Goal: Task Accomplishment & Management: Manage account settings

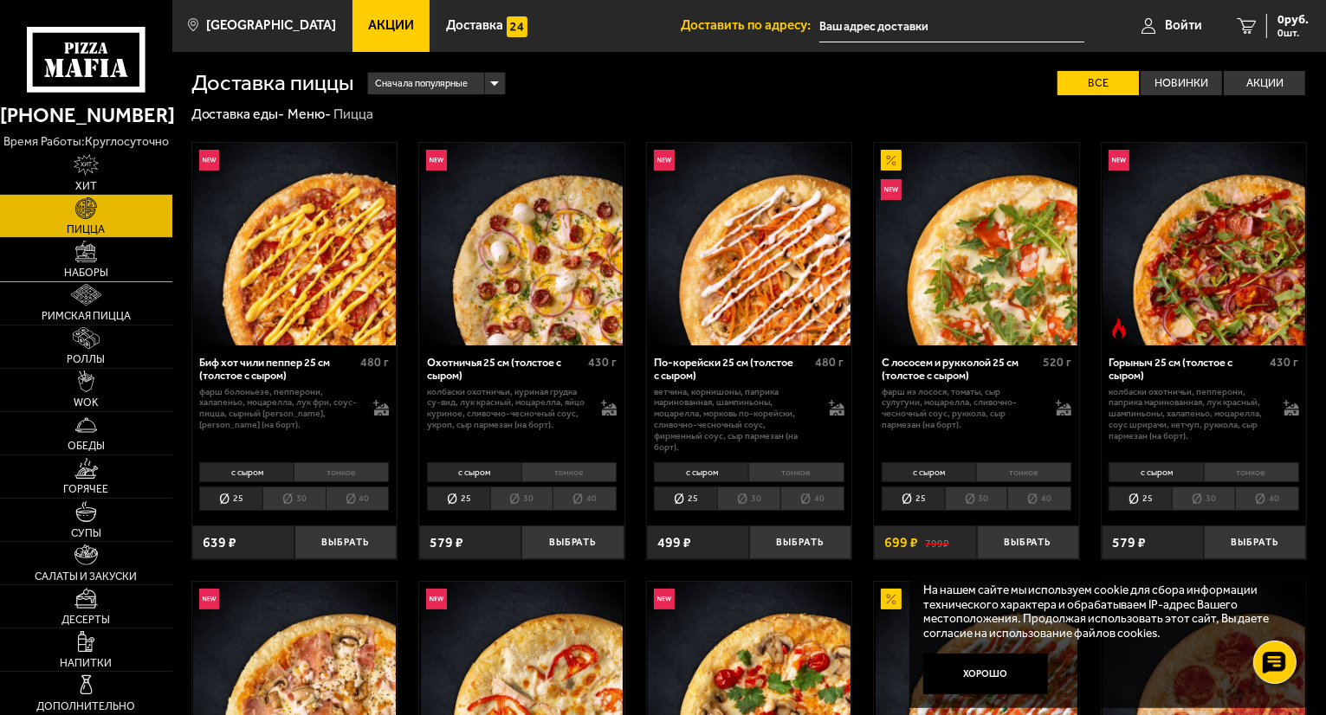
click at [93, 243] on img at bounding box center [86, 252] width 22 height 22
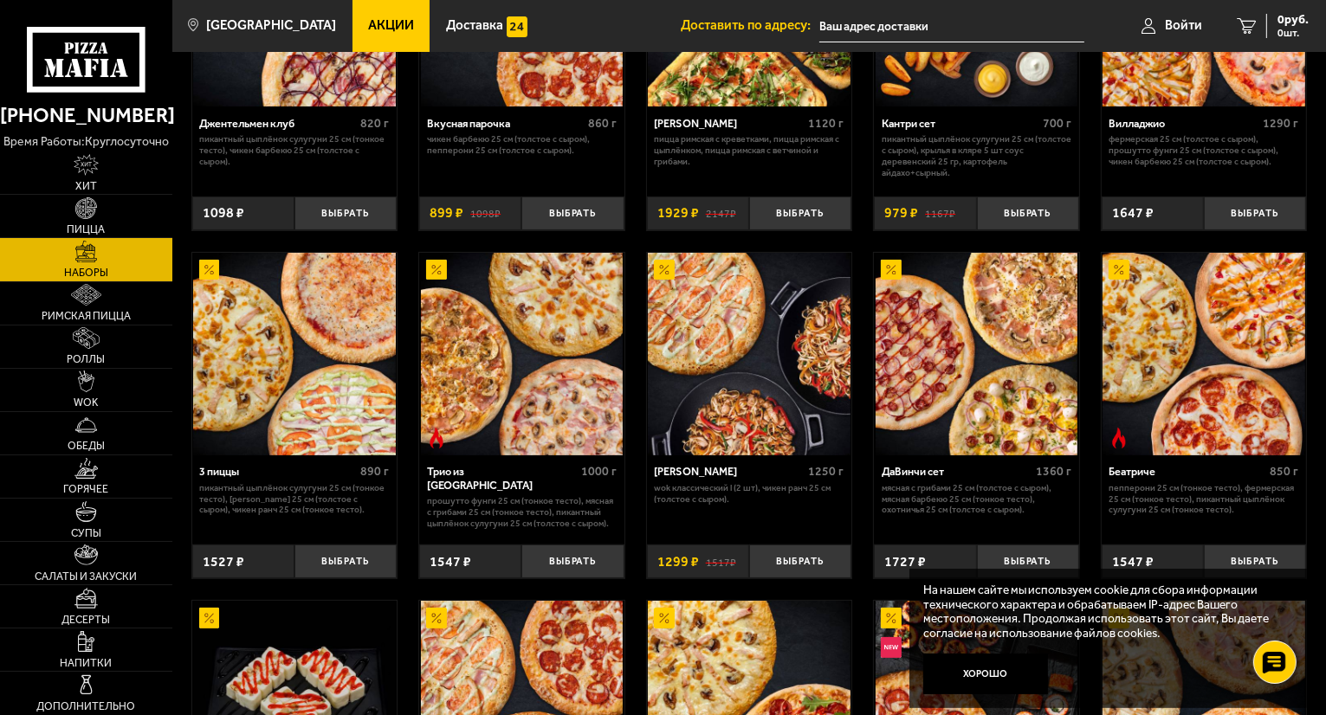
scroll to position [260, 0]
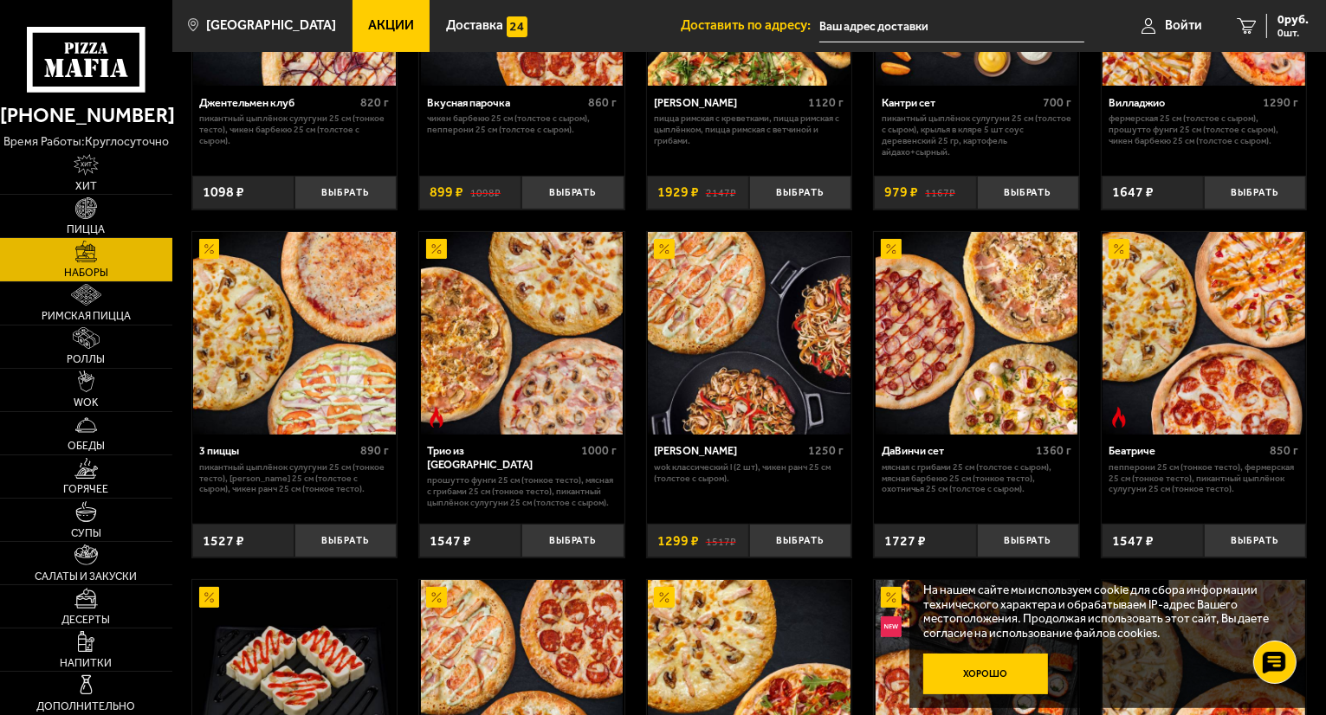
click at [970, 661] on button "Хорошо" at bounding box center [985, 675] width 125 height 42
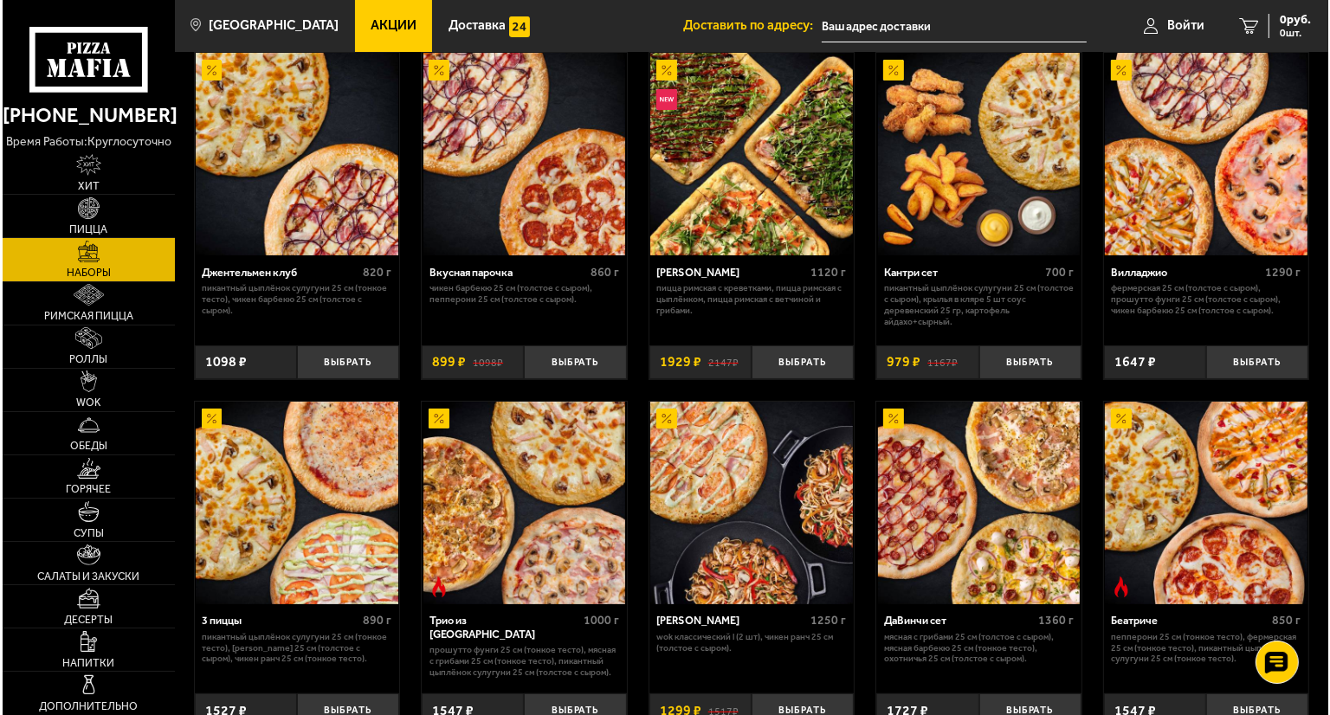
scroll to position [173, 0]
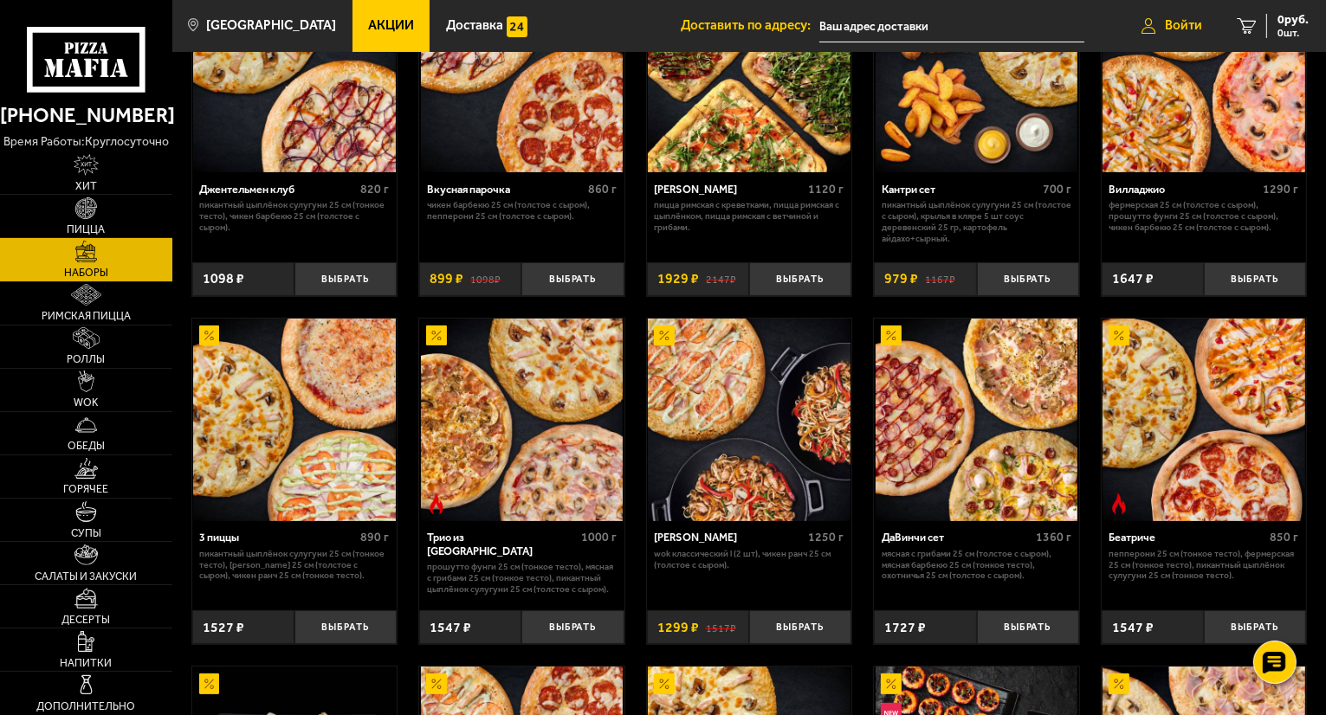
click at [1191, 25] on span "Войти" at bounding box center [1183, 25] width 37 height 13
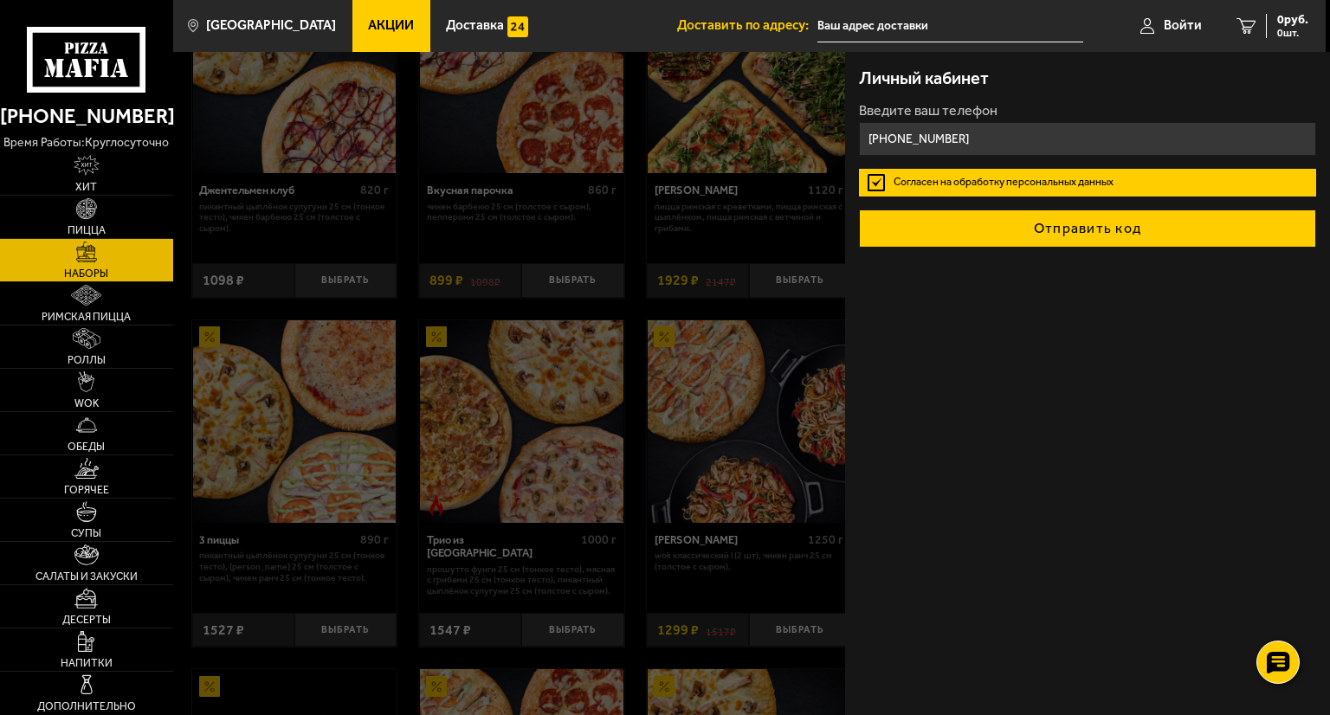
type input "[PHONE_NUMBER]"
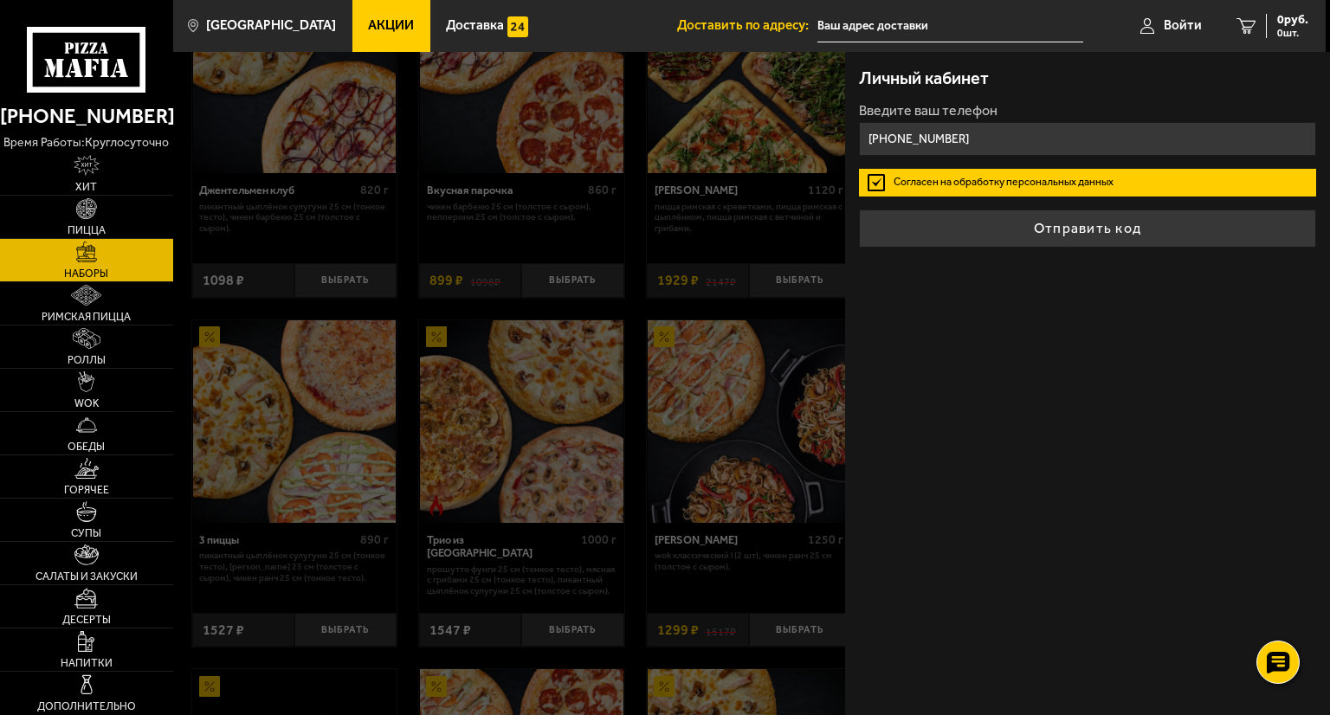
click at [917, 226] on button "Отправить код" at bounding box center [1087, 229] width 457 height 38
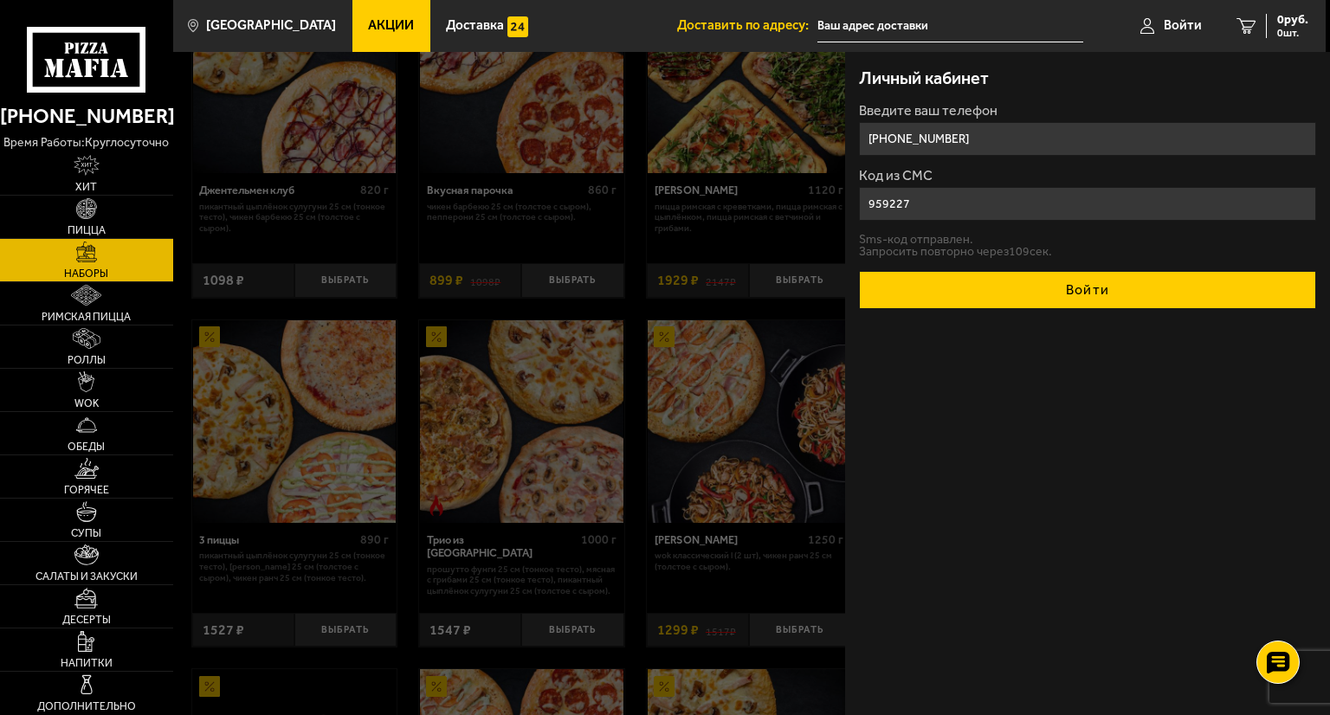
type input "959227"
click at [984, 288] on button "Войти" at bounding box center [1087, 290] width 457 height 38
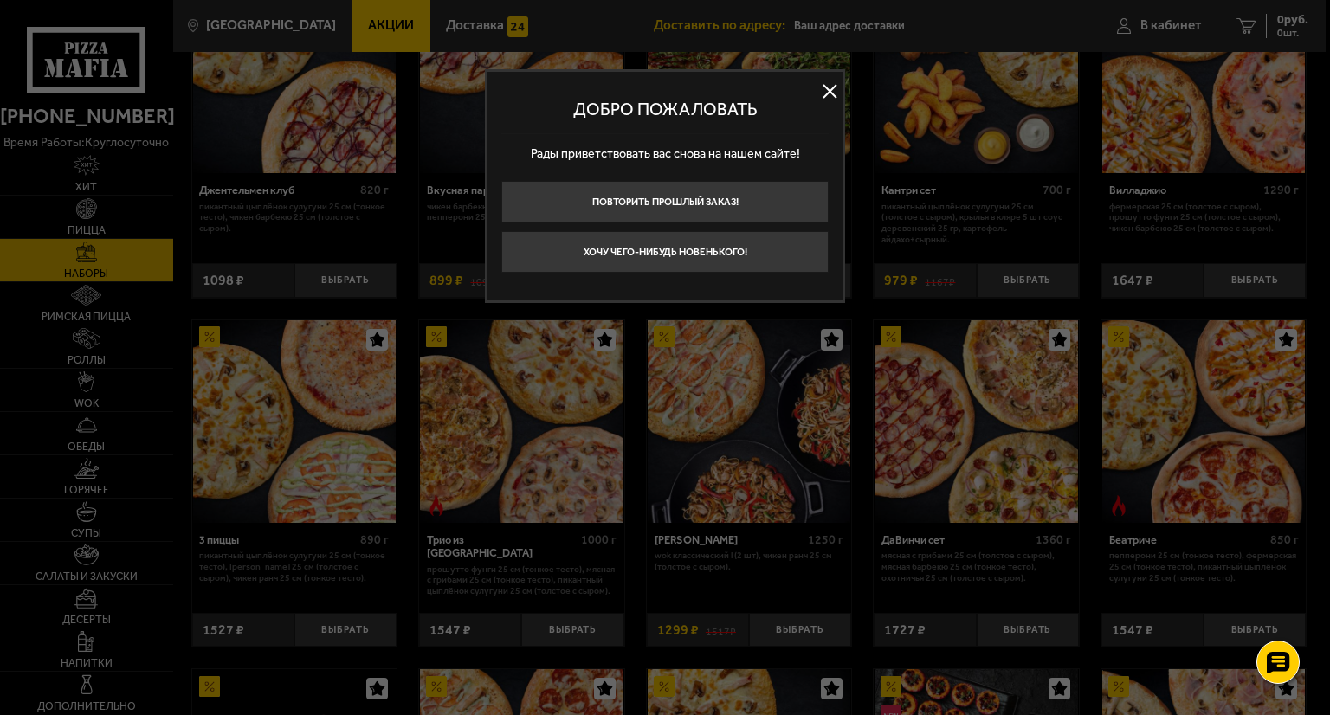
click at [830, 92] on button at bounding box center [830, 92] width 26 height 26
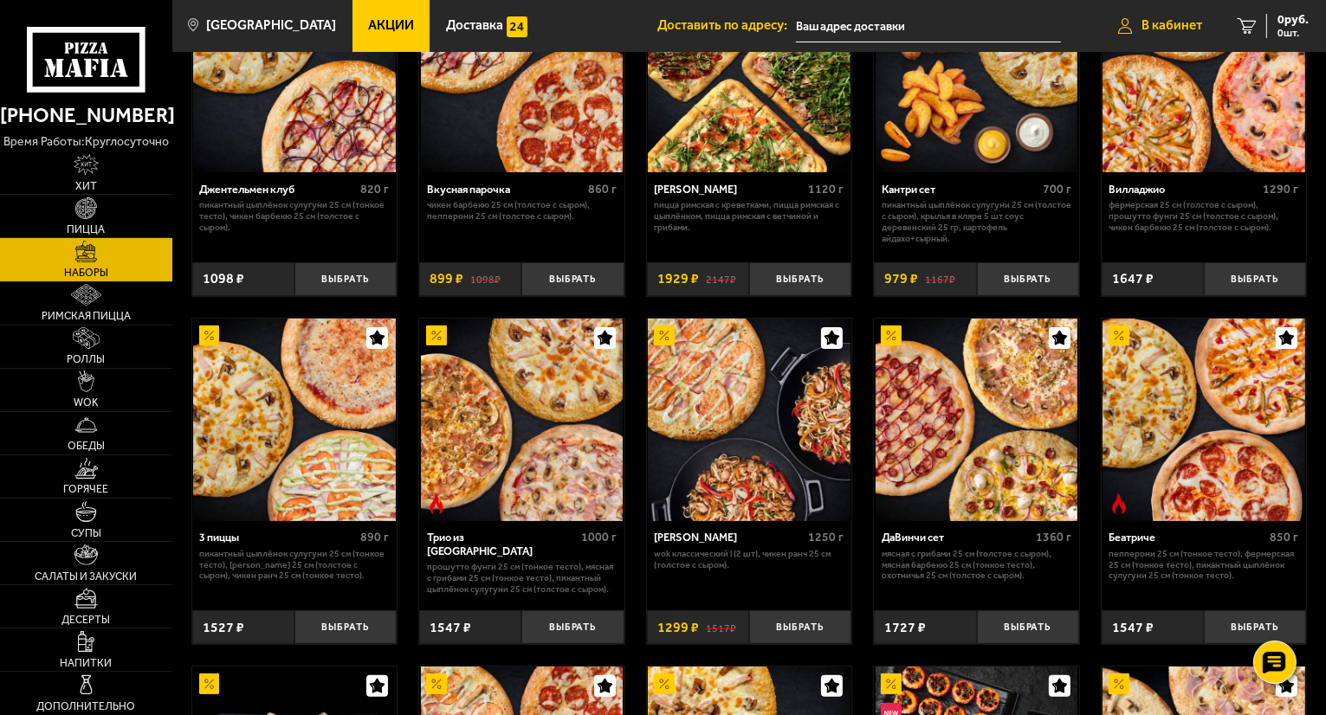
click at [1154, 19] on span "В кабинет" at bounding box center [1171, 25] width 61 height 13
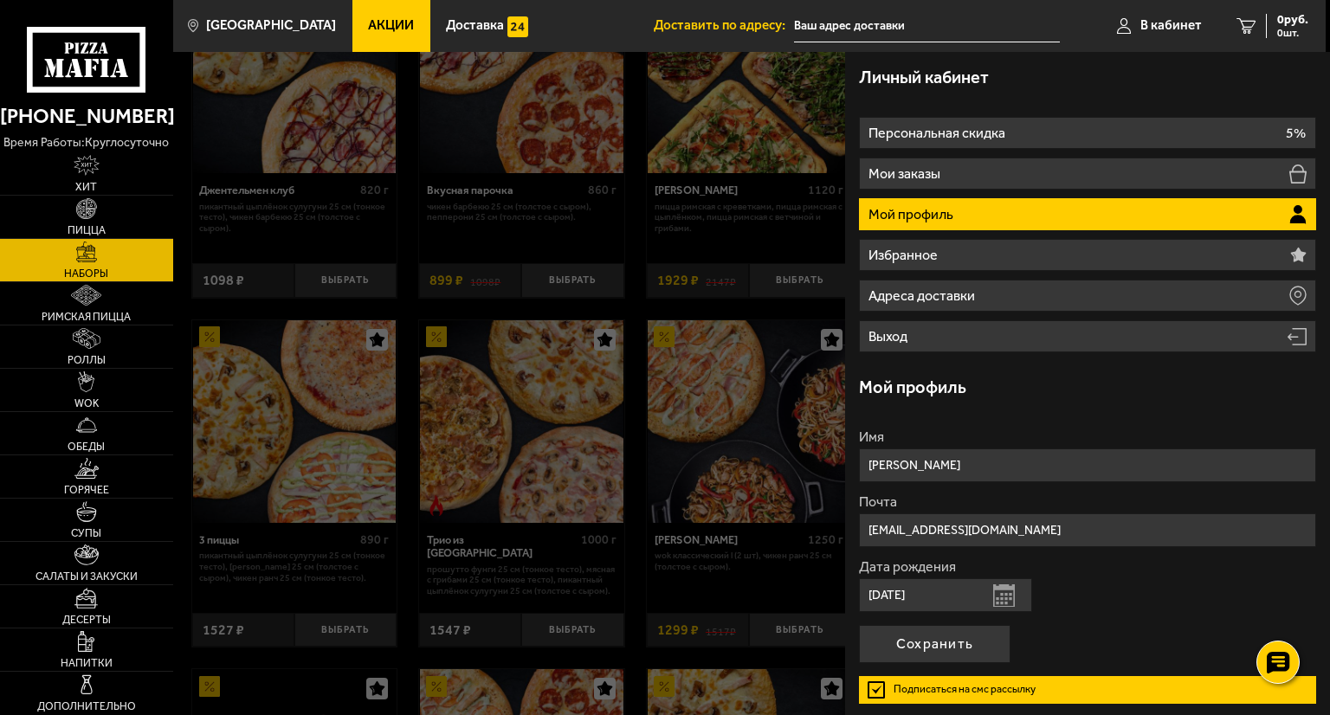
scroll to position [0, 0]
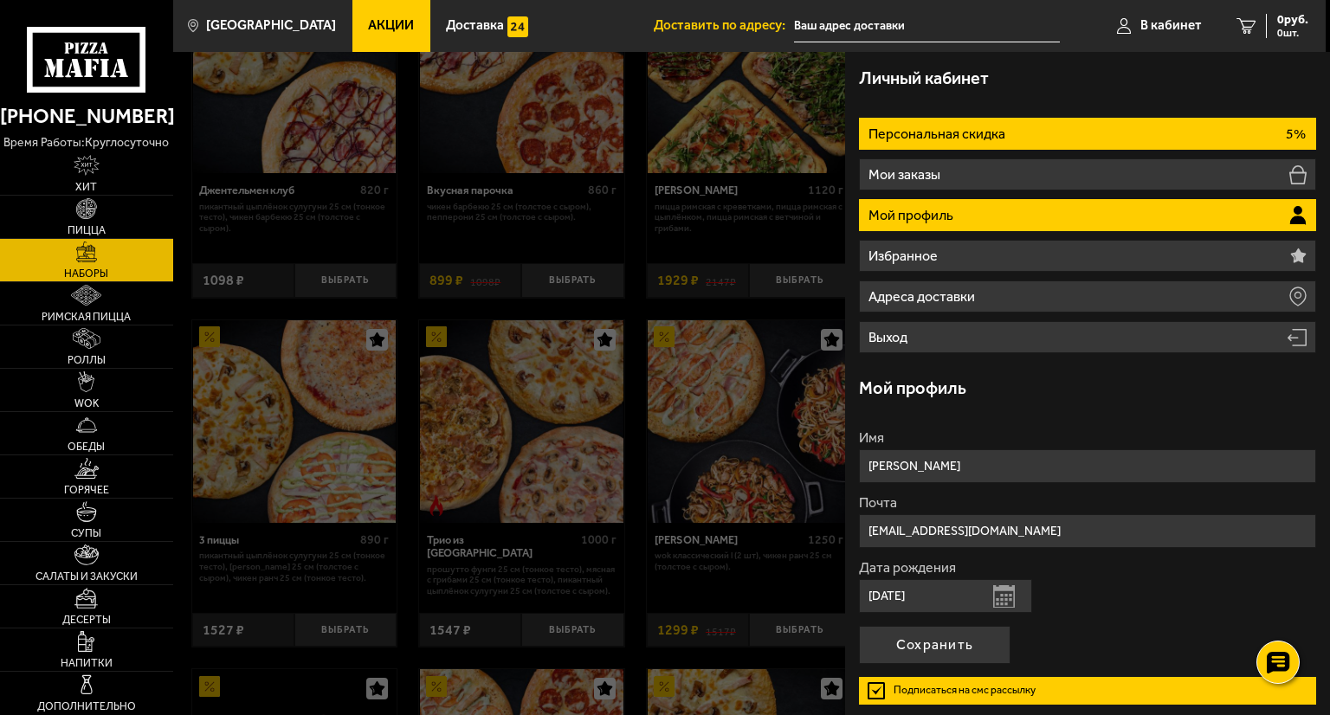
click at [949, 129] on p "Персональная скидка" at bounding box center [938, 134] width 140 height 14
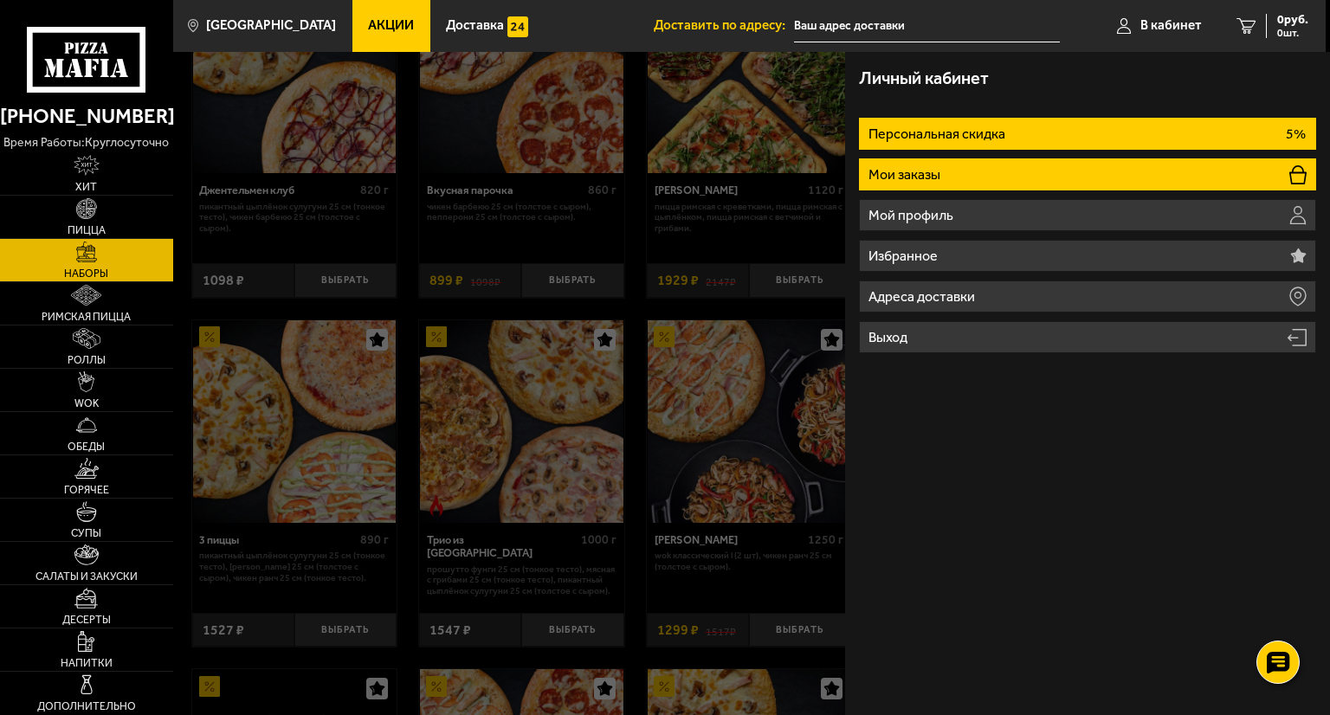
click at [923, 168] on p "Мои заказы" at bounding box center [905, 175] width 75 height 14
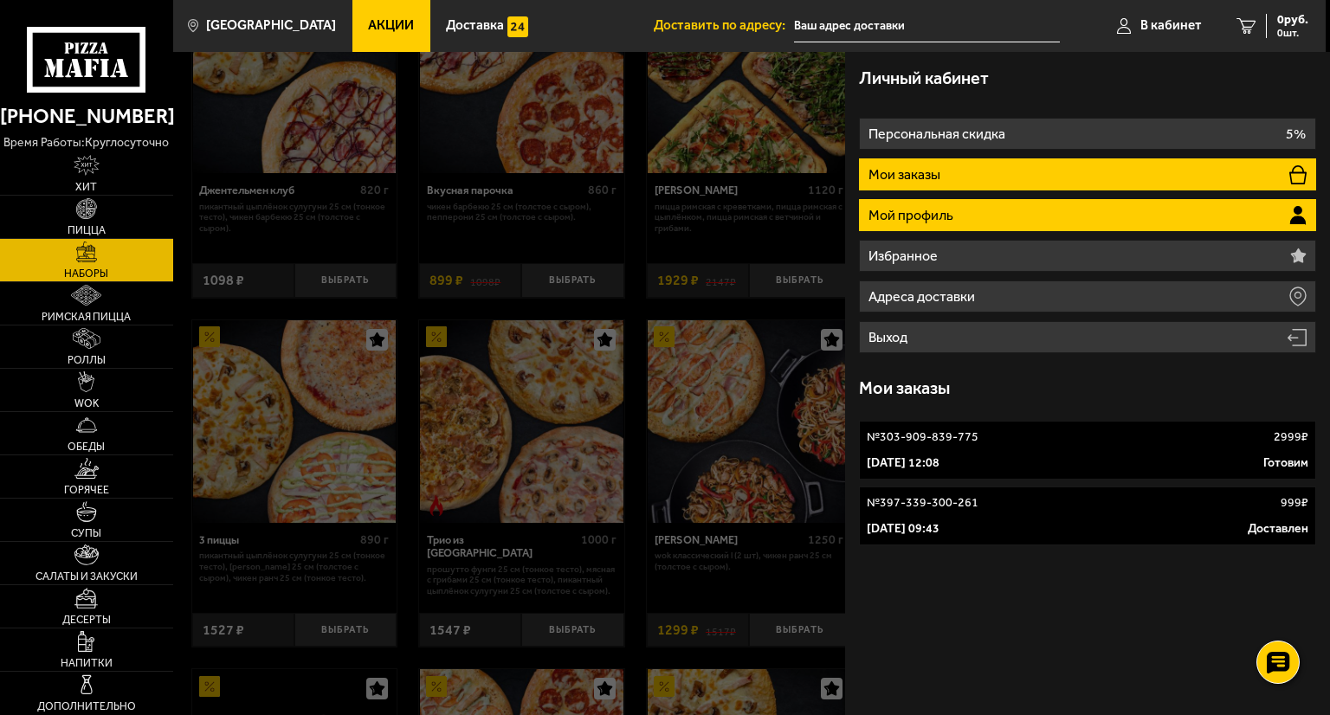
click at [978, 216] on li "Мой профиль" at bounding box center [1087, 215] width 457 height 32
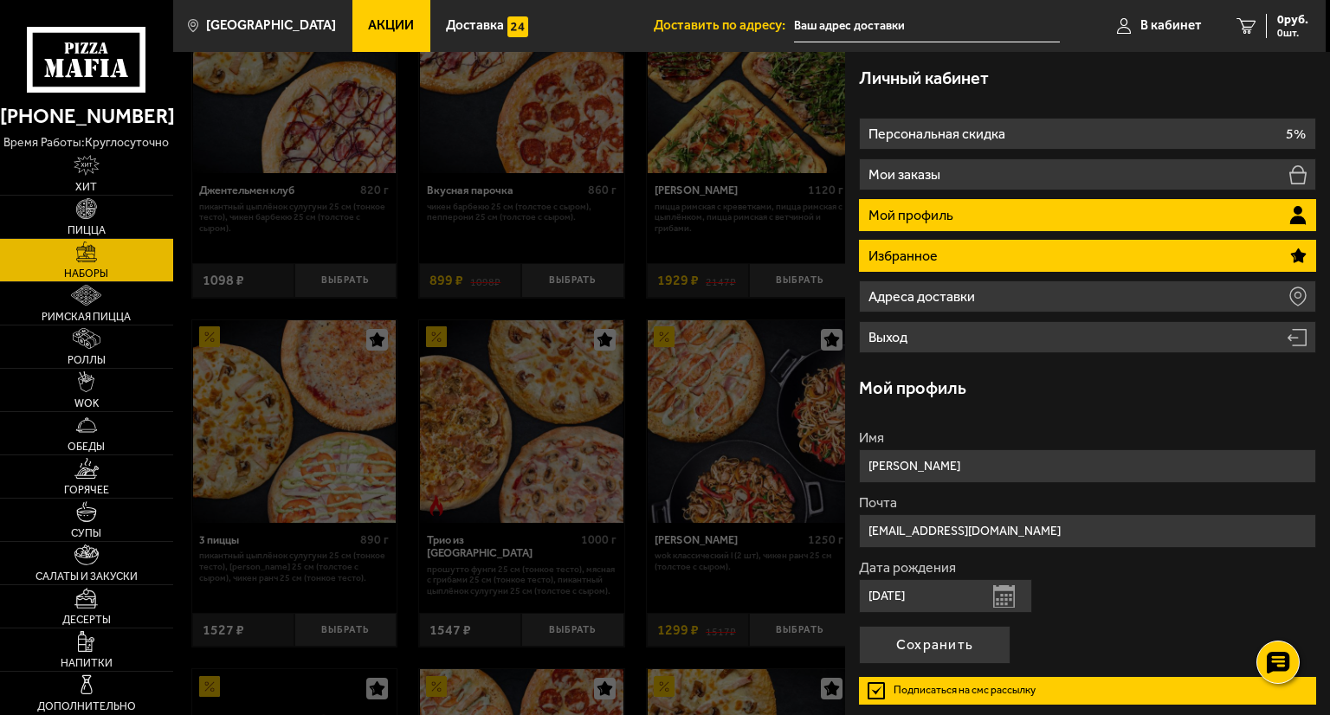
click at [960, 246] on li "Избранное" at bounding box center [1087, 256] width 457 height 32
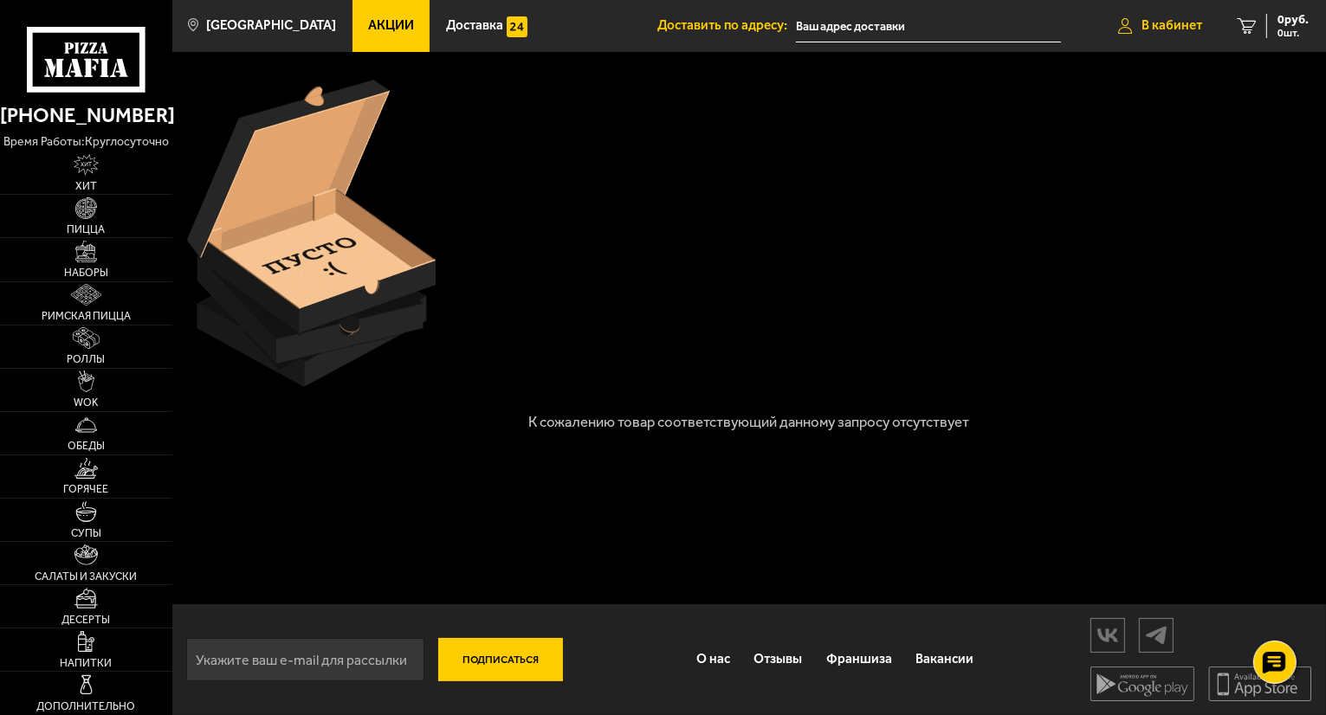
click at [1146, 16] on link "В кабинет" at bounding box center [1160, 26] width 119 height 52
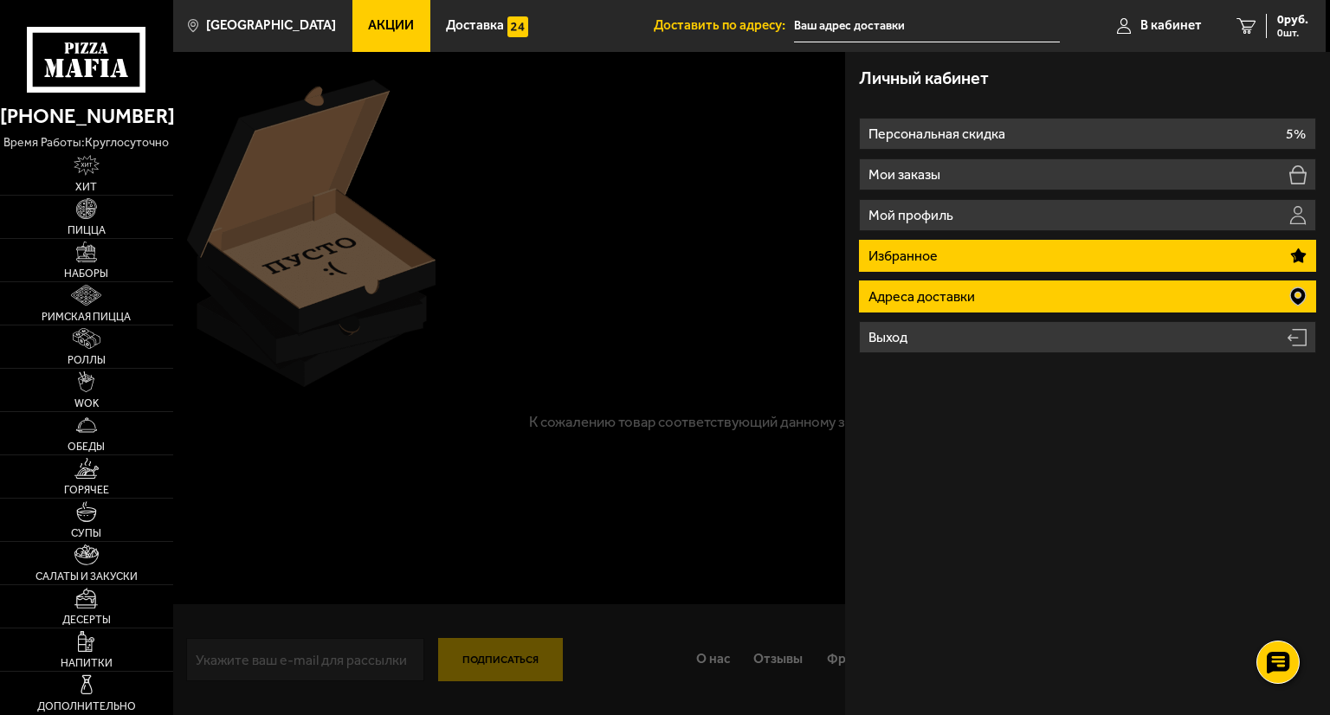
click at [968, 293] on p "Адреса доставки" at bounding box center [923, 297] width 110 height 14
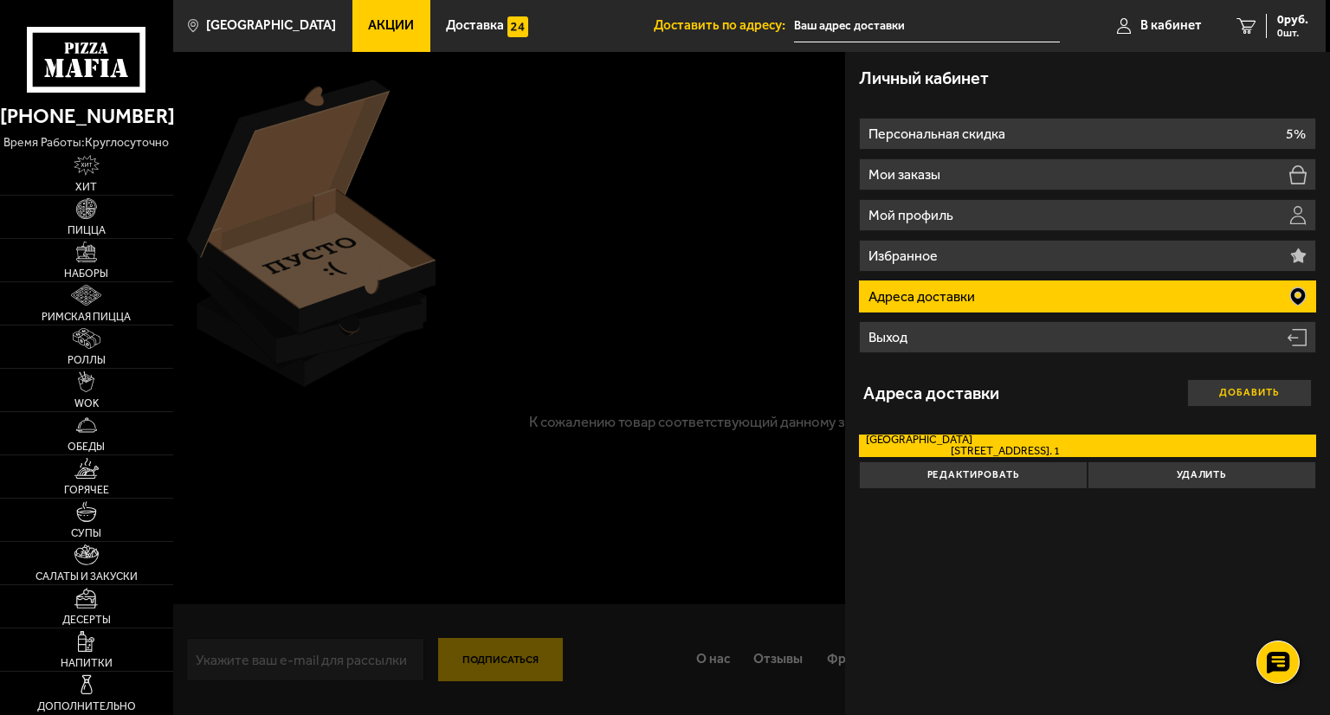
click at [1262, 392] on button "Добавить" at bounding box center [1249, 393] width 125 height 28
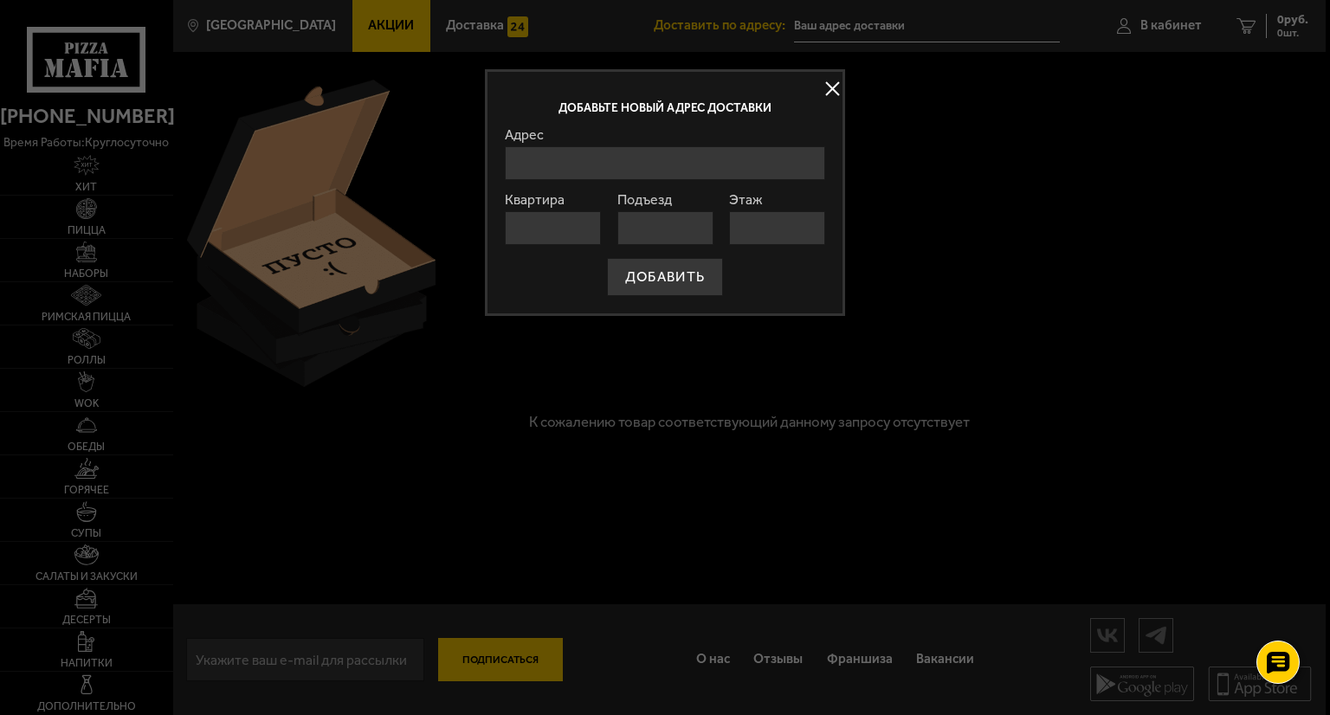
click at [846, 84] on div at bounding box center [665, 357] width 1330 height 715
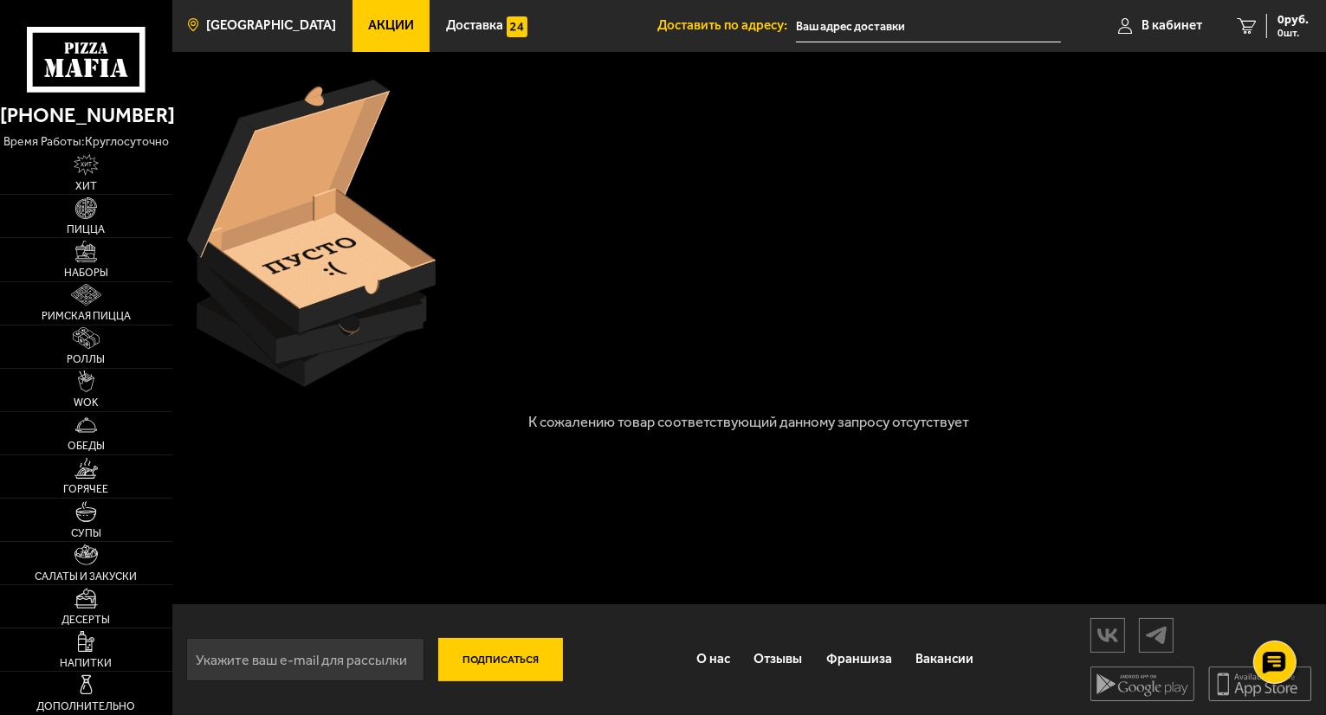
click at [274, 22] on span "[GEOGRAPHIC_DATA]" at bounding box center [271, 25] width 130 height 13
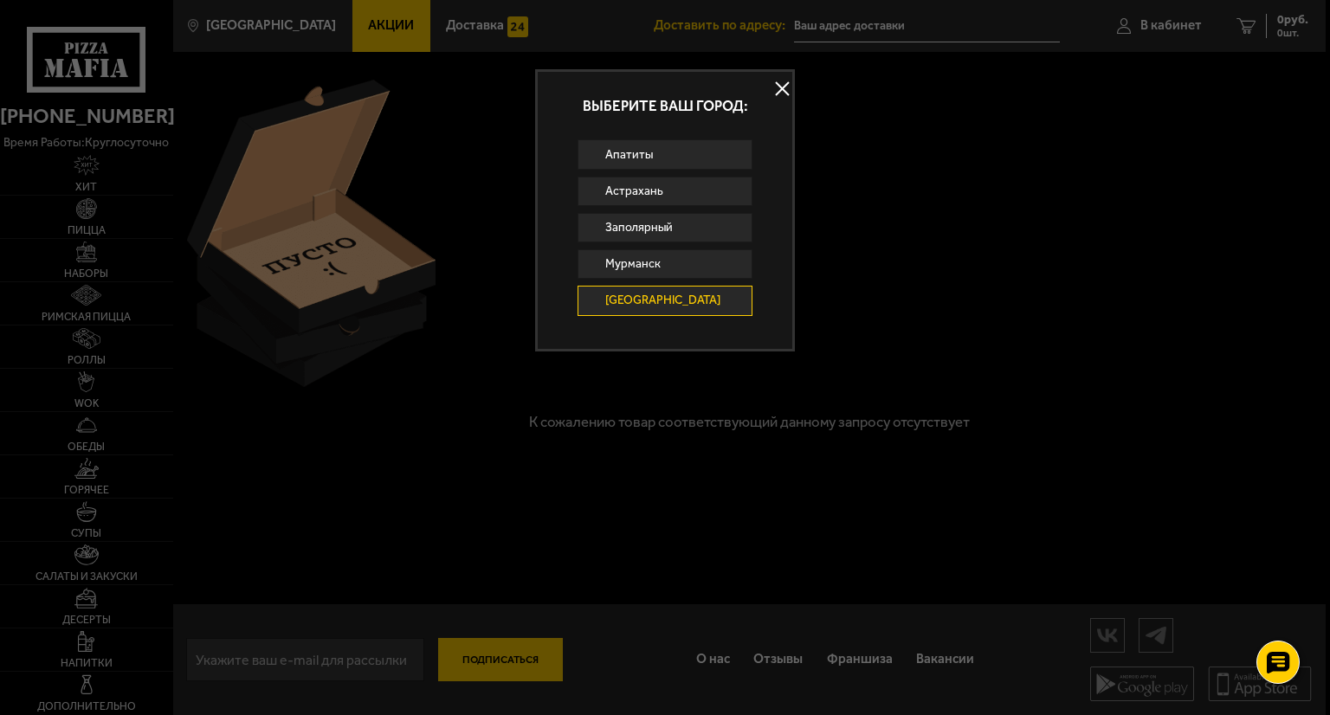
click at [783, 91] on button at bounding box center [782, 89] width 26 height 26
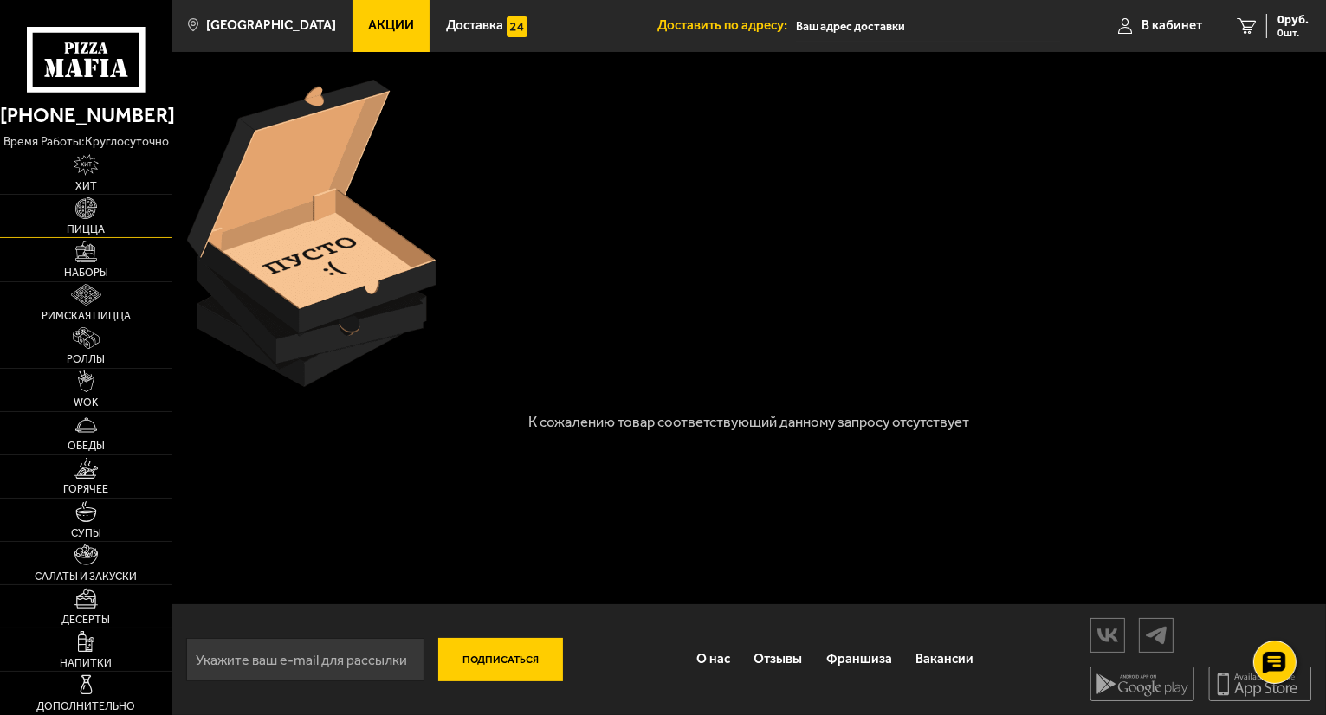
click at [76, 208] on img at bounding box center [86, 208] width 22 height 22
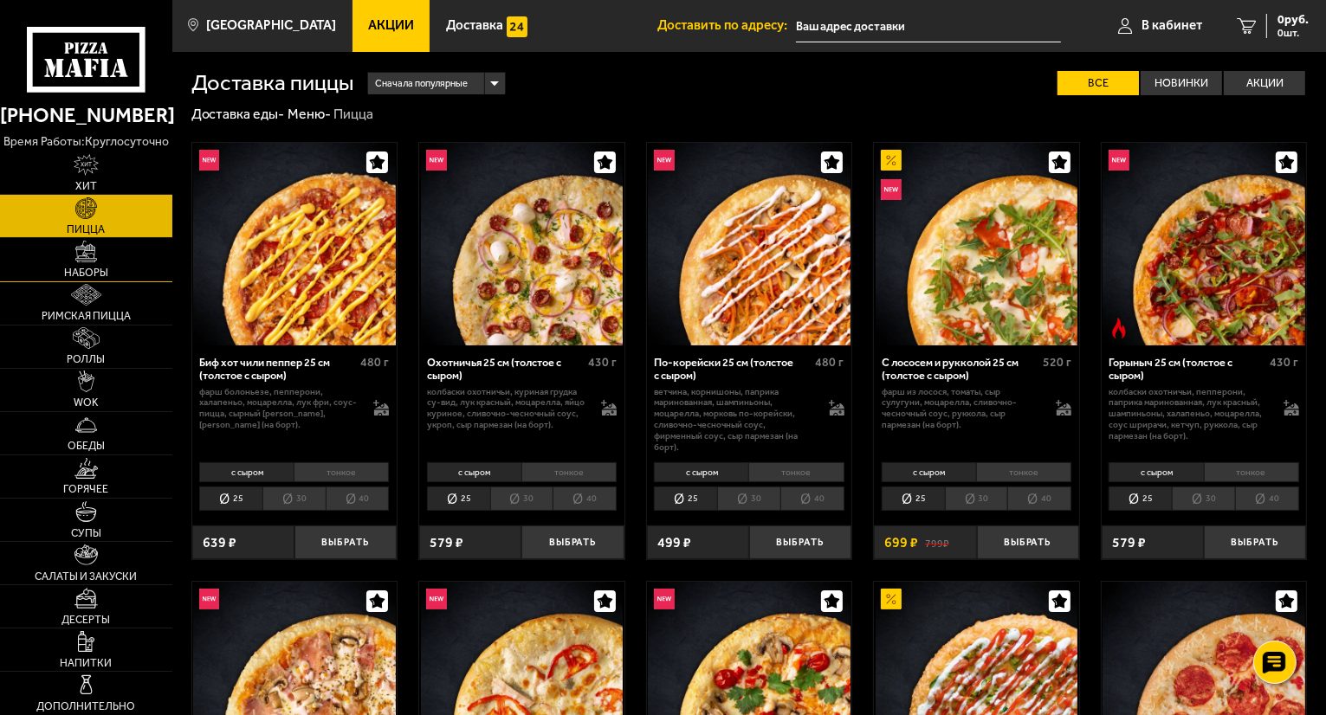
click at [112, 261] on link "Наборы" at bounding box center [86, 259] width 172 height 42
